Goal: Navigation & Orientation: Understand site structure

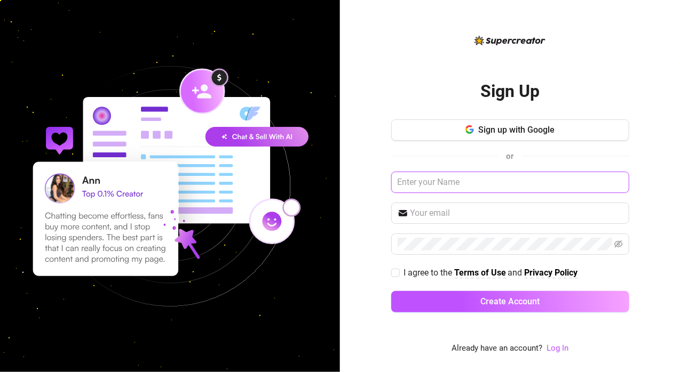
click at [448, 181] on input "text" at bounding box center [510, 182] width 238 height 21
click at [554, 350] on link "Log In" at bounding box center [557, 349] width 22 height 10
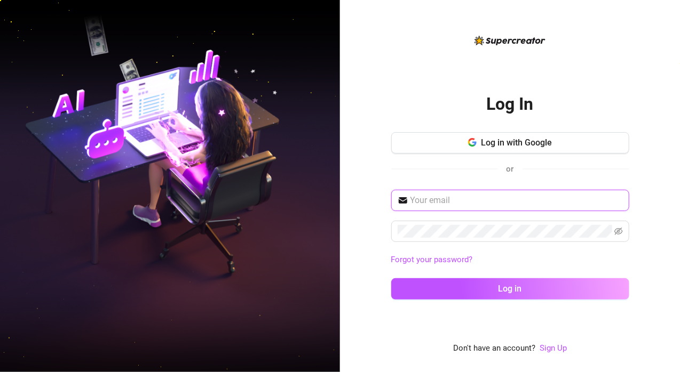
click at [451, 198] on input "text" at bounding box center [516, 200] width 212 height 13
type input "[EMAIL_ADDRESS][DOMAIN_NAME]"
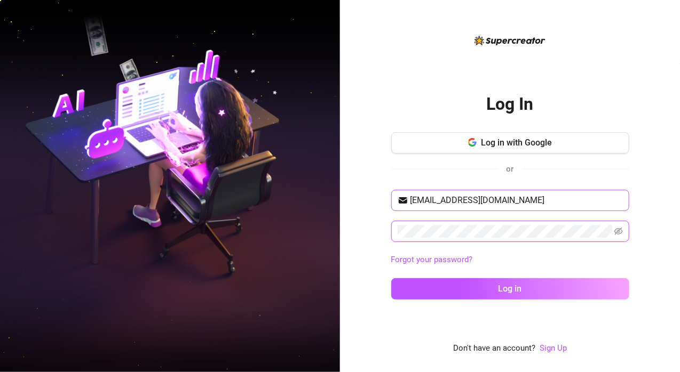
click at [391, 279] on button "Log in" at bounding box center [510, 289] width 238 height 21
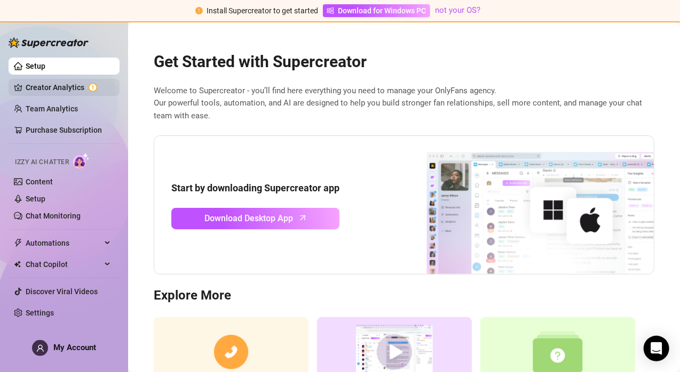
click at [53, 85] on link "Creator Analytics" at bounding box center [68, 87] width 85 height 17
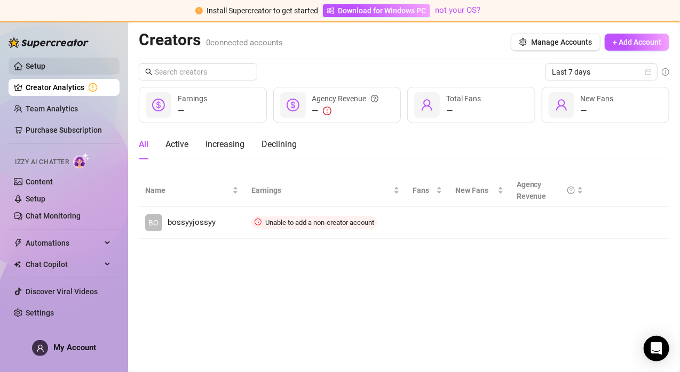
click at [39, 62] on link "Setup" at bounding box center [36, 66] width 20 height 9
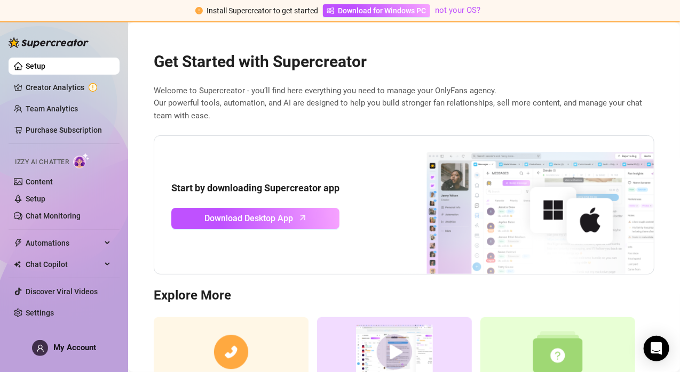
scroll to position [88, 0]
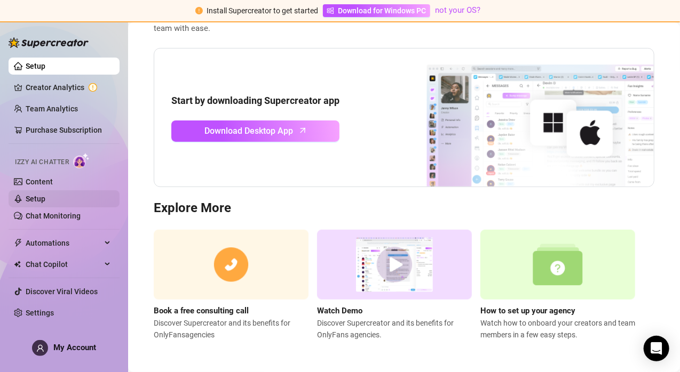
click at [39, 198] on link "Setup" at bounding box center [36, 199] width 20 height 9
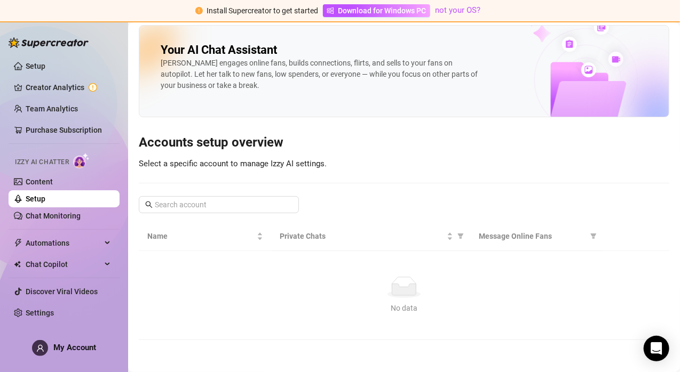
scroll to position [4, 0]
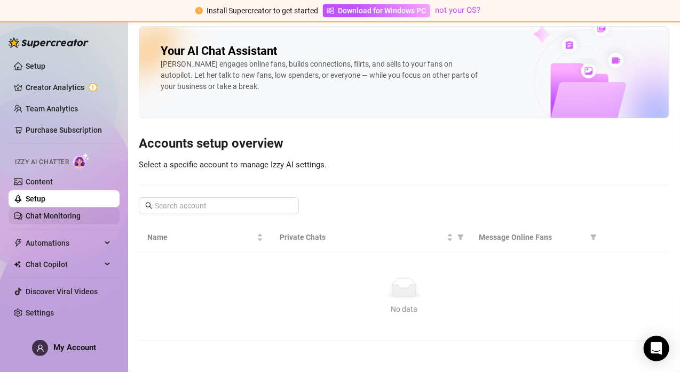
click at [65, 220] on link "Chat Monitoring" at bounding box center [53, 216] width 55 height 9
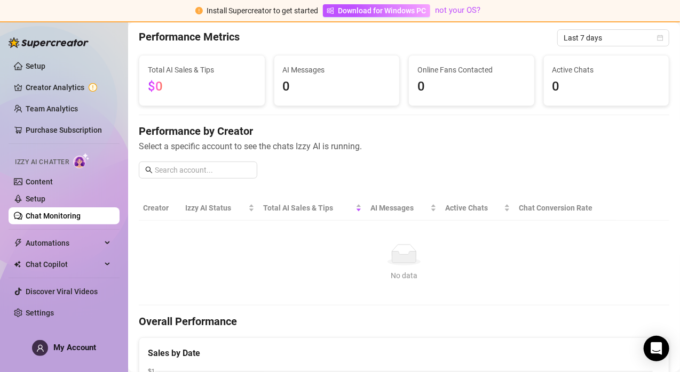
scroll to position [38, 0]
click at [276, 142] on span "Select a specific account to see the chats Izzy AI is running." at bounding box center [404, 146] width 530 height 13
click at [36, 64] on link "Setup" at bounding box center [36, 66] width 20 height 9
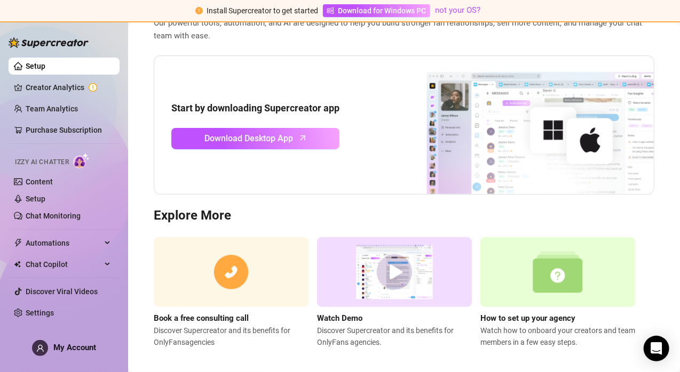
scroll to position [88, 0]
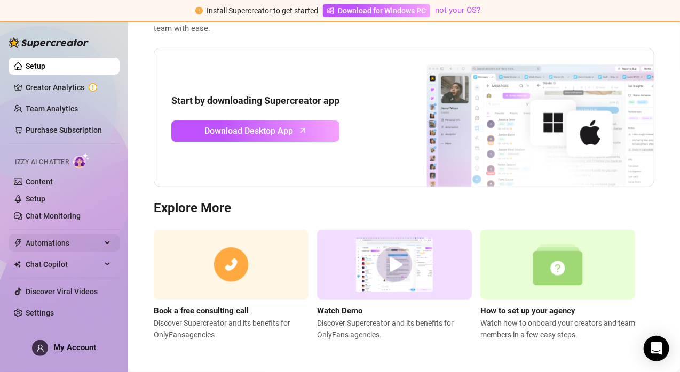
click at [57, 240] on span "Automations" at bounding box center [64, 243] width 76 height 17
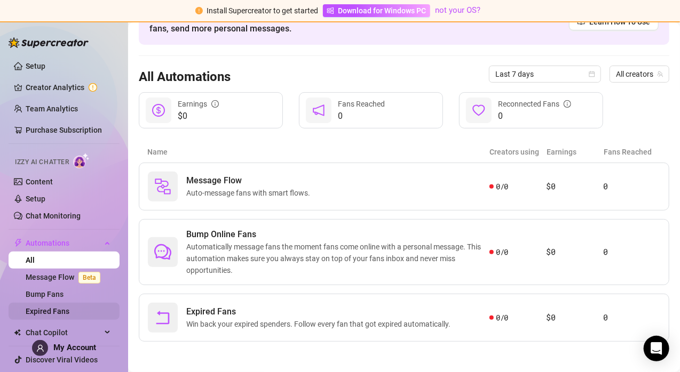
scroll to position [21, 0]
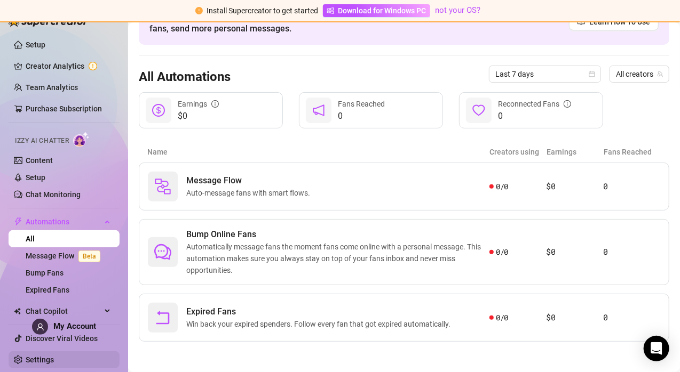
click at [36, 362] on link "Settings" at bounding box center [40, 360] width 28 height 9
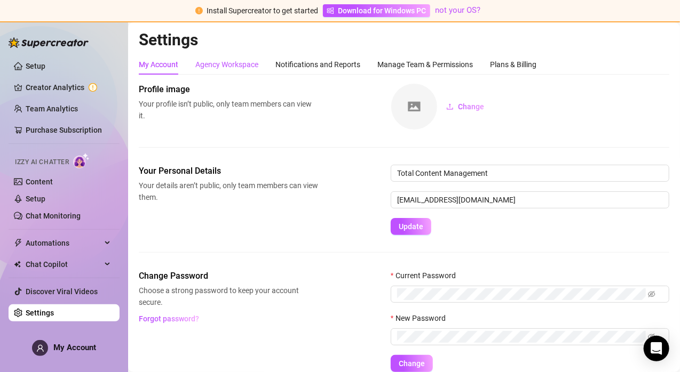
click at [238, 65] on div "Agency Workspace" at bounding box center [226, 65] width 63 height 12
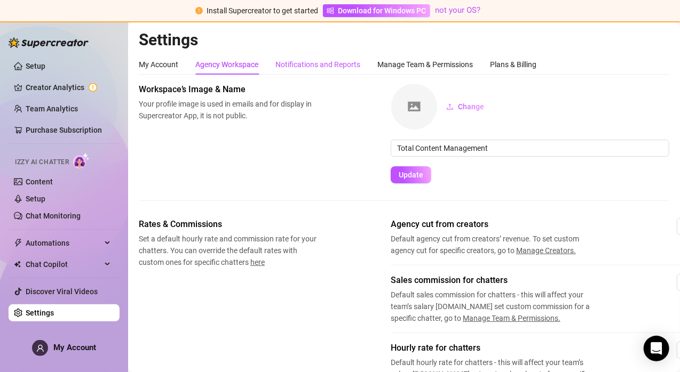
click at [313, 65] on div "Notifications and Reports" at bounding box center [317, 65] width 85 height 12
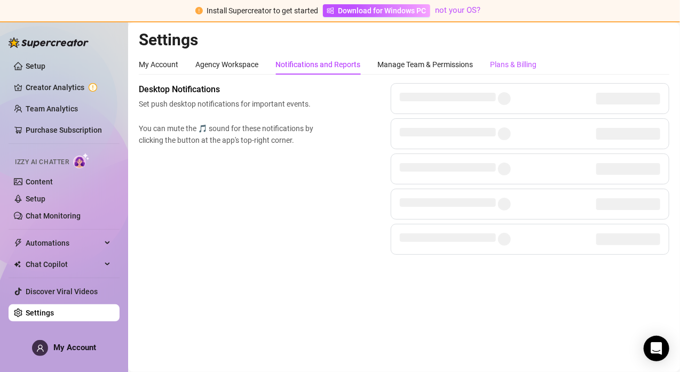
click at [516, 69] on div "Plans & Billing" at bounding box center [513, 65] width 46 height 12
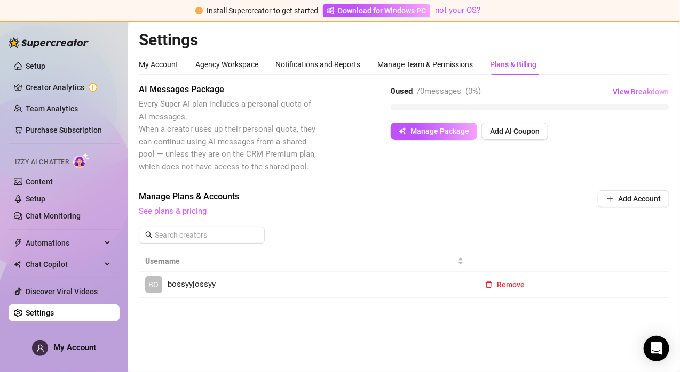
click at [166, 212] on link "See plans & pricing" at bounding box center [173, 211] width 68 height 10
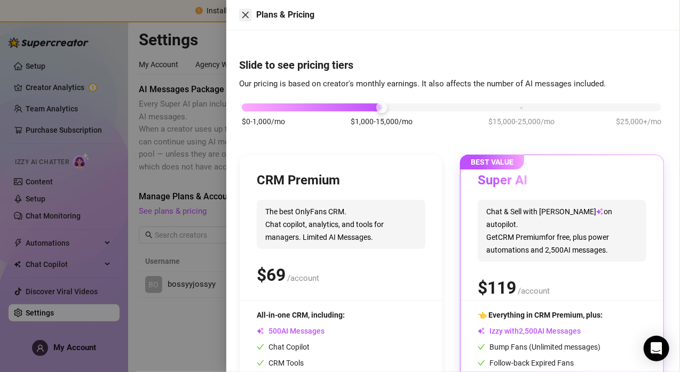
click at [248, 14] on icon "close" at bounding box center [245, 15] width 9 height 9
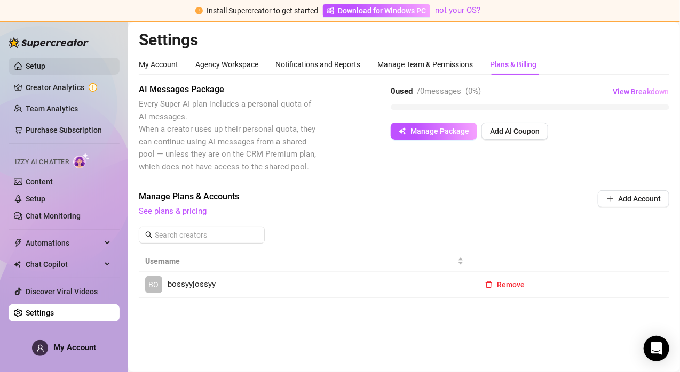
click at [33, 62] on link "Setup" at bounding box center [36, 66] width 20 height 9
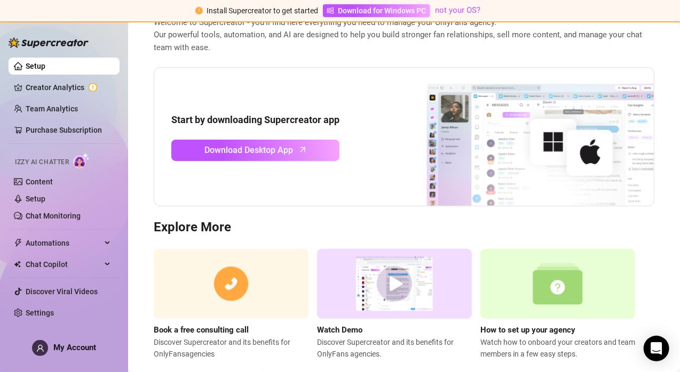
scroll to position [88, 0]
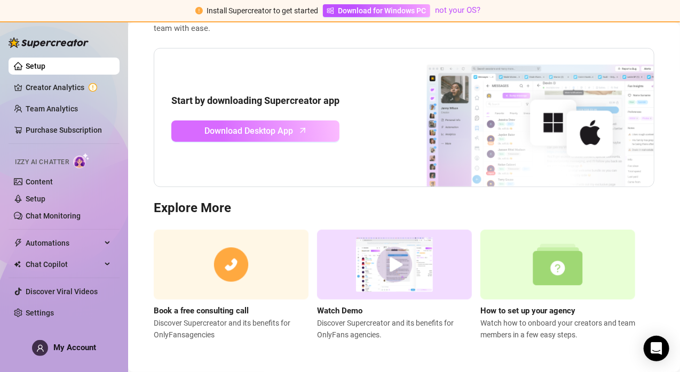
click at [287, 126] on span "Download Desktop App" at bounding box center [249, 130] width 89 height 13
